Goal: Task Accomplishment & Management: Manage account settings

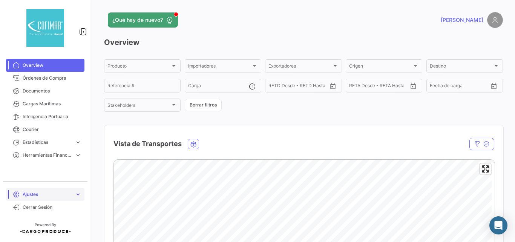
click at [40, 196] on span "Ajustes" at bounding box center [47, 194] width 49 height 7
click at [37, 178] on span "Usuarios" at bounding box center [29, 178] width 19 height 7
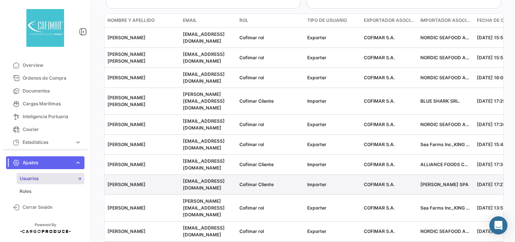
scroll to position [184, 0]
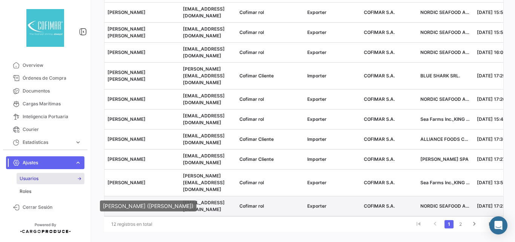
click at [135, 203] on span "[PERSON_NAME]" at bounding box center [126, 206] width 38 height 6
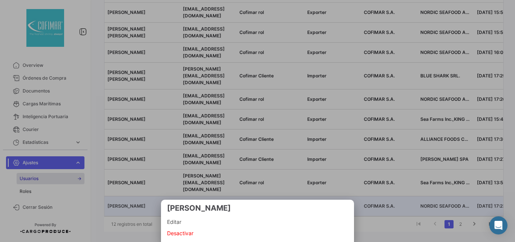
click at [184, 222] on span "Editar" at bounding box center [257, 221] width 181 height 9
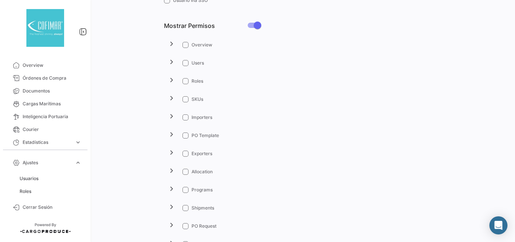
checkbox input "true"
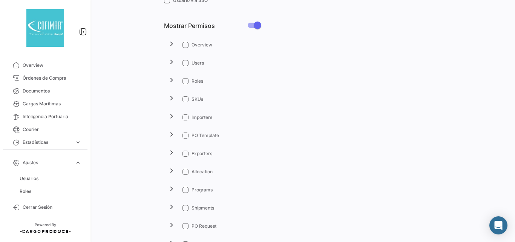
checkbox input "true"
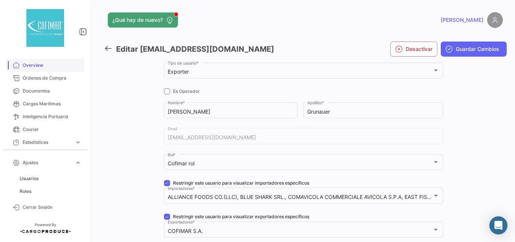
click at [23, 66] on span "Overview" at bounding box center [52, 65] width 59 height 7
